Goal: Information Seeking & Learning: Learn about a topic

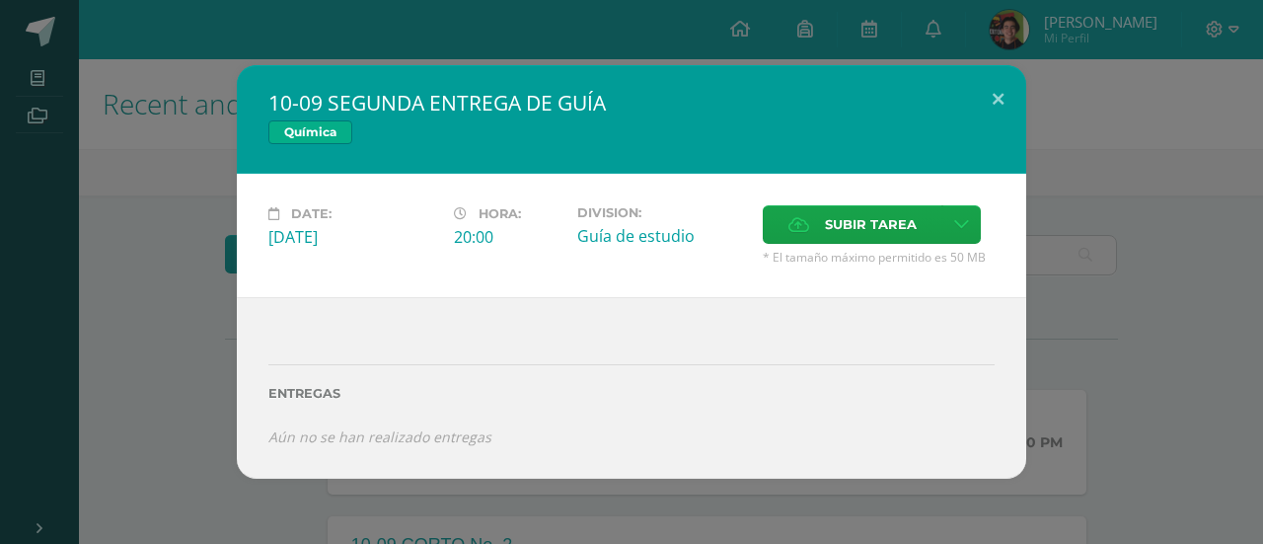
click at [43, 216] on div "10-09 SEGUNDA ENTREGA DE GUÍA Química Date: [DATE] Hora: 20:00 Division: Subir …" at bounding box center [632, 271] width 1248 height 413
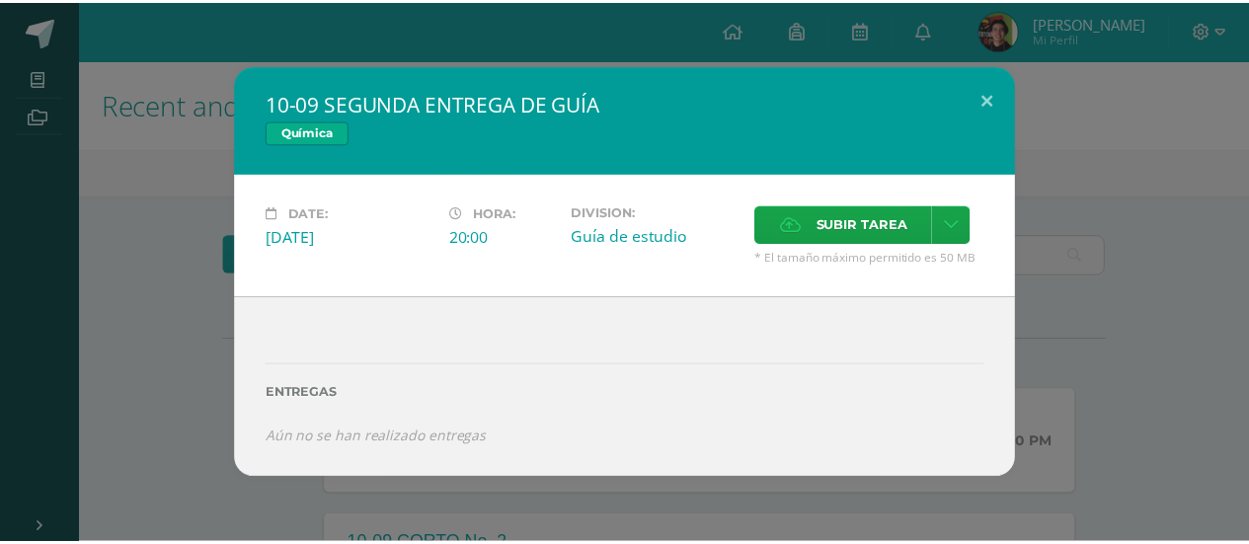
scroll to position [197, 0]
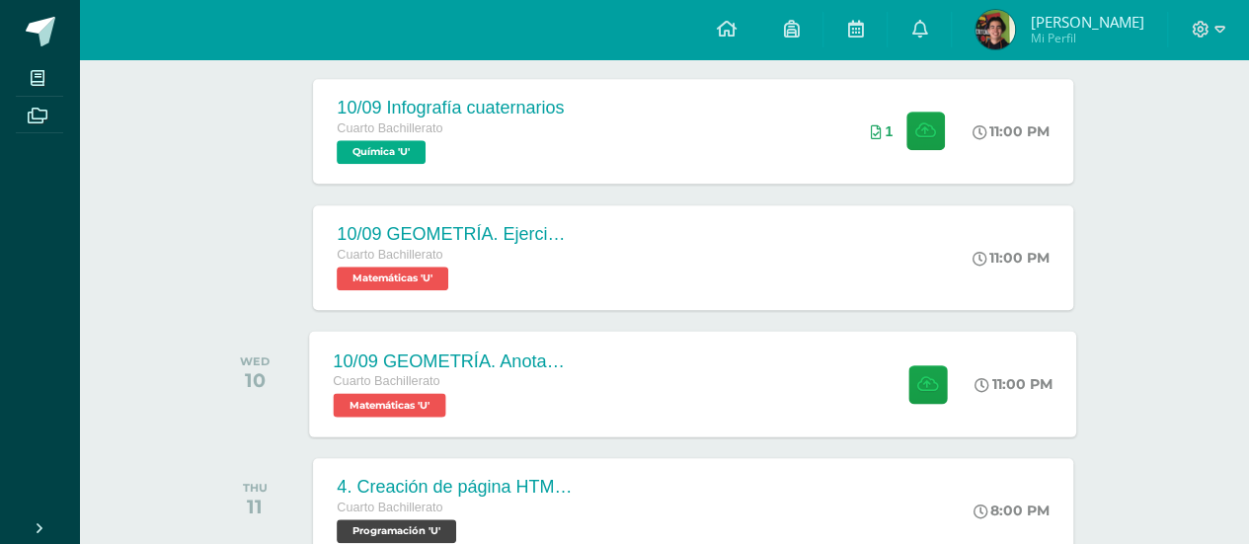
scroll to position [888, 7]
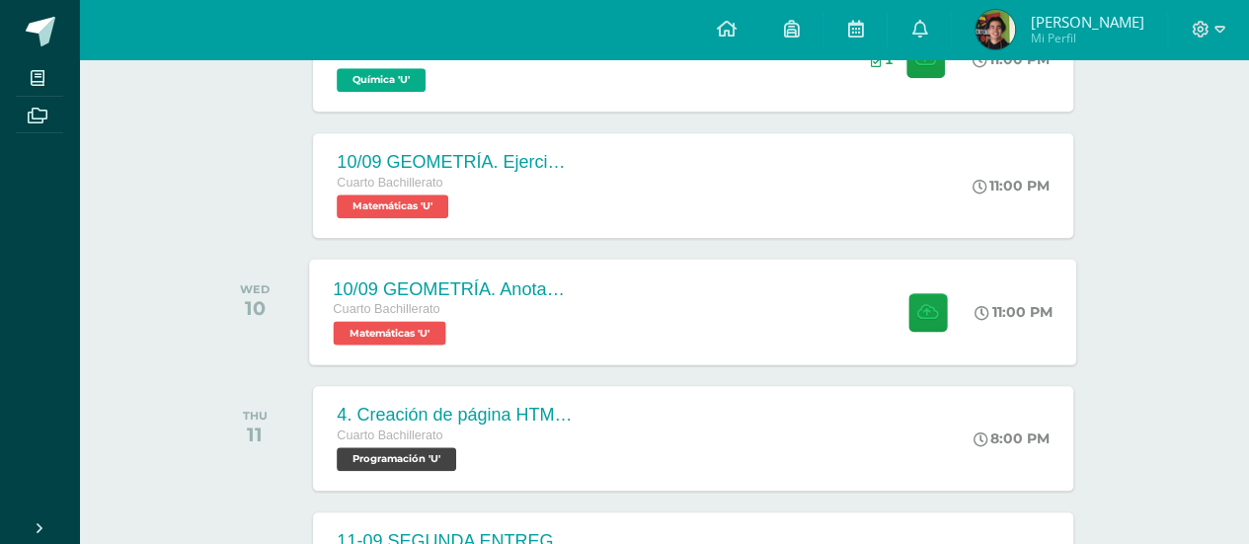
click at [644, 337] on div "10/09 GEOMETRÍA. Anotaciones y análisis. Cuarto Bachillerato Matemáticas 'U' 11…" at bounding box center [693, 312] width 767 height 106
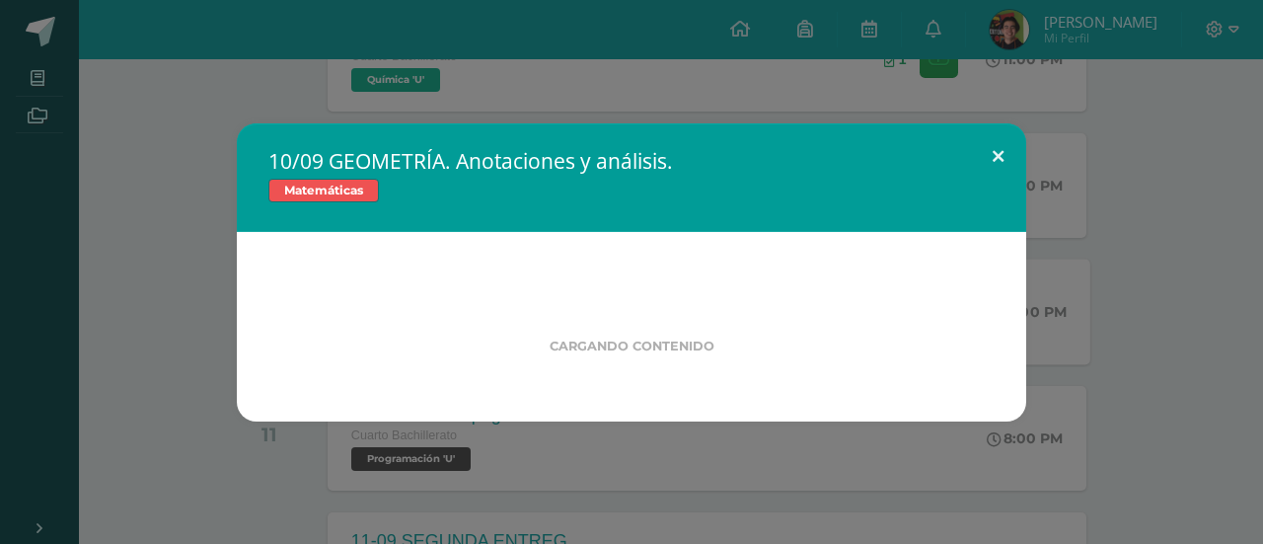
click at [989, 137] on button at bounding box center [998, 156] width 56 height 67
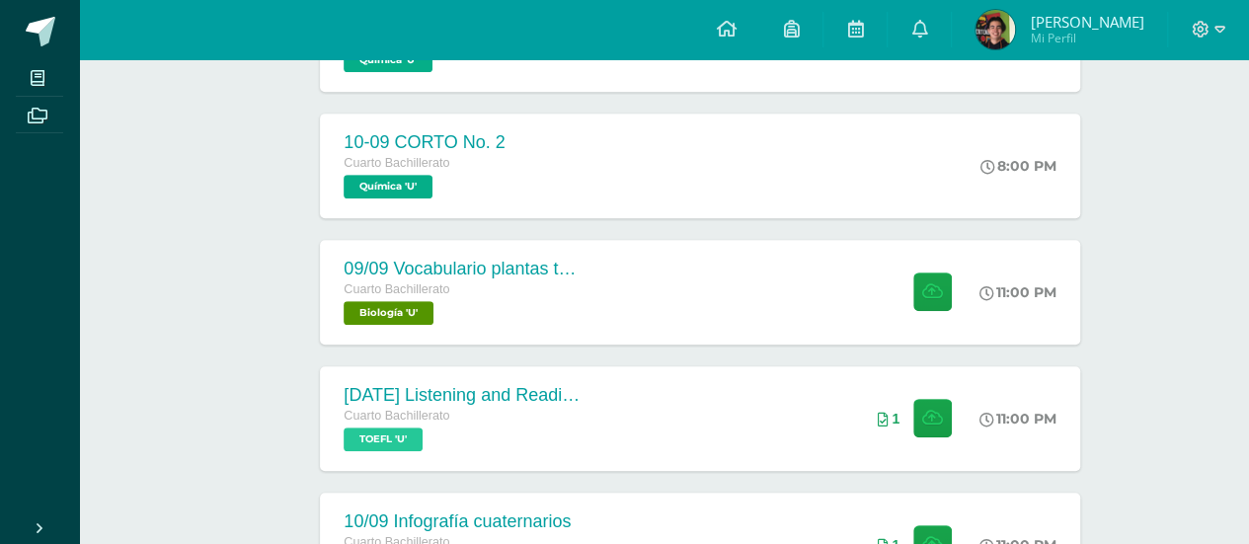
scroll to position [296, 0]
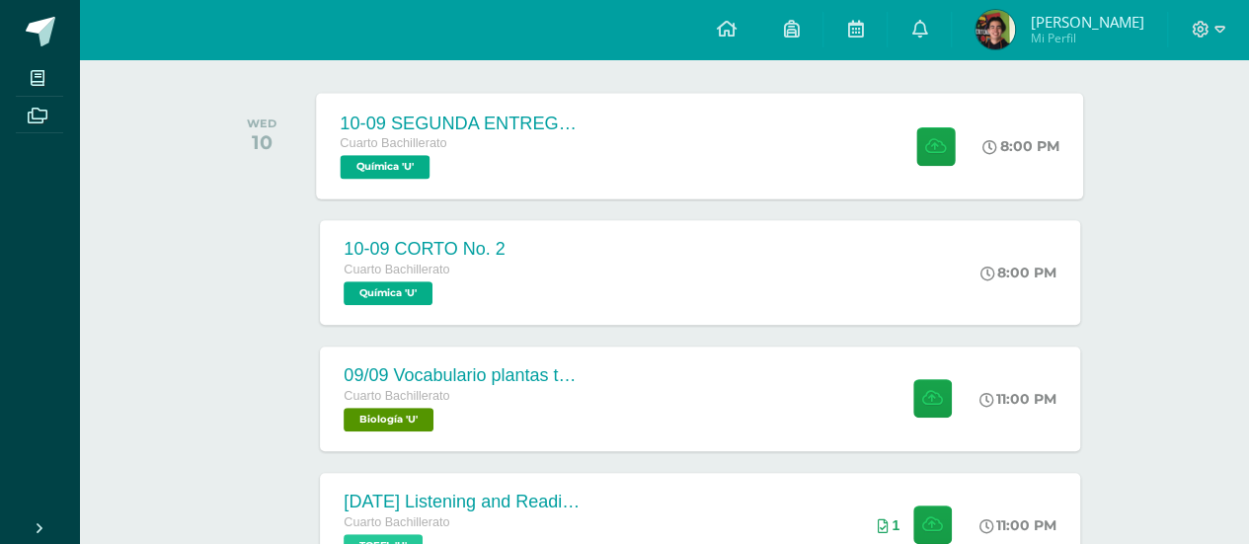
click at [667, 126] on div "10-09 SEGUNDA ENTREGA DE GUÍA Cuarto Bachillerato Química 'U' 8:00 PM 10-09 SEG…" at bounding box center [700, 146] width 767 height 106
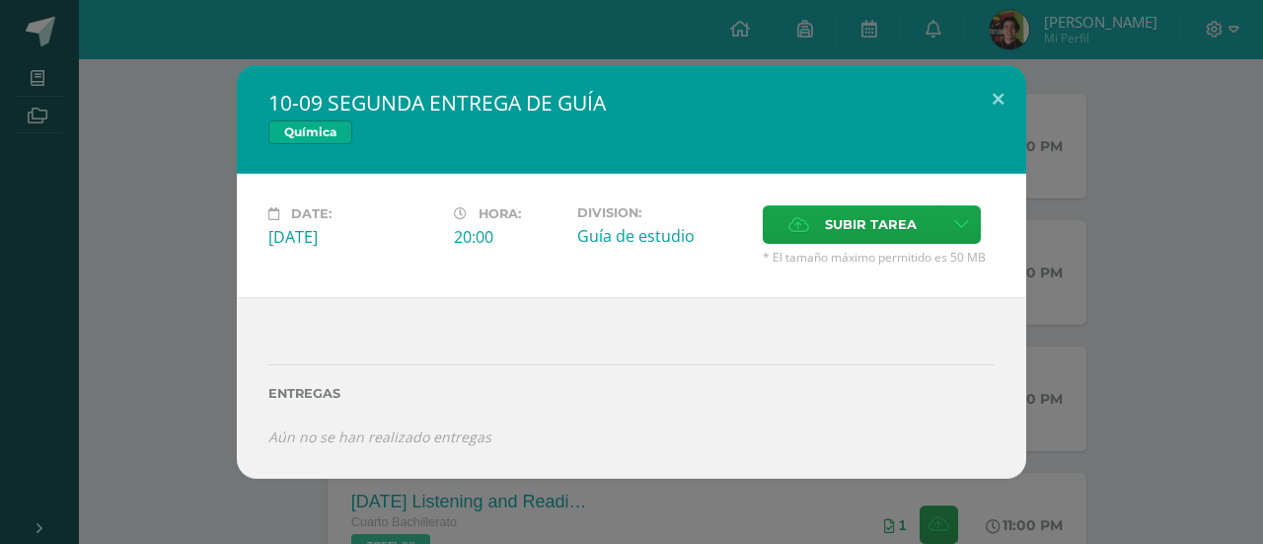
click at [175, 202] on div "10-09 SEGUNDA ENTREGA DE GUÍA Química Date: Wednesday 10 de September Hora: 20:…" at bounding box center [632, 271] width 1248 height 413
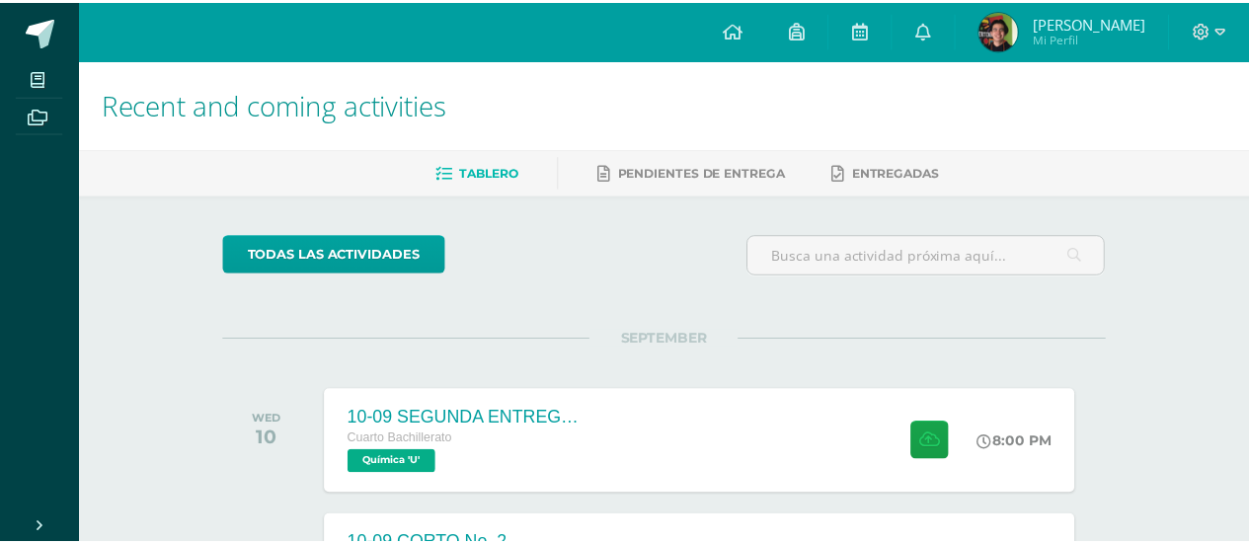
scroll to position [0, 7]
